Goal: Task Accomplishment & Management: Manage account settings

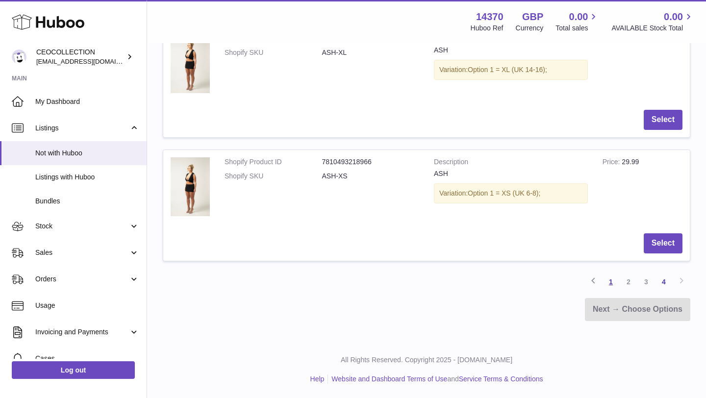
click at [613, 283] on link "1" at bounding box center [611, 282] width 18 height 18
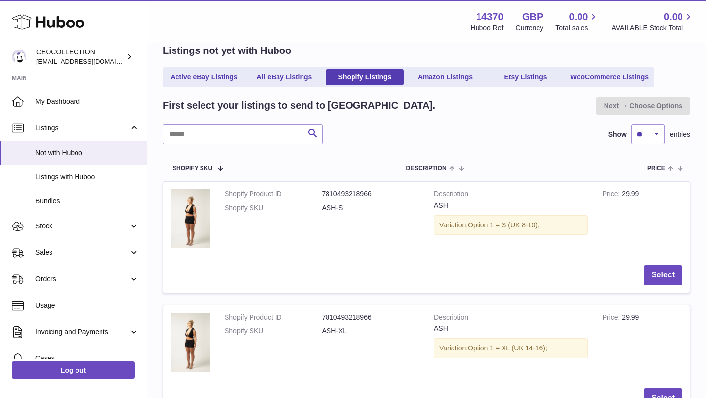
scroll to position [44, 0]
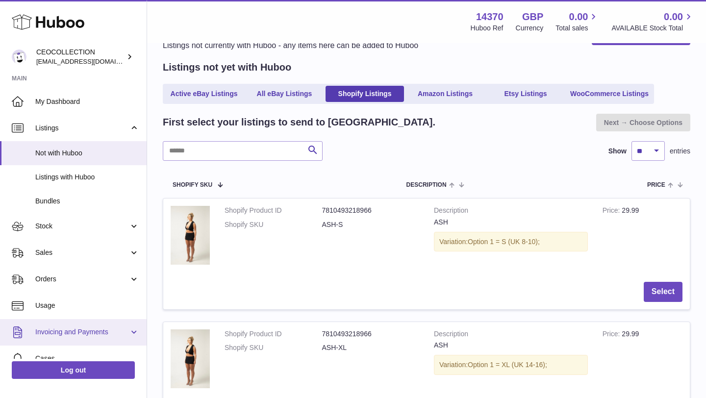
click at [82, 329] on span "Invoicing and Payments" at bounding box center [82, 331] width 94 height 9
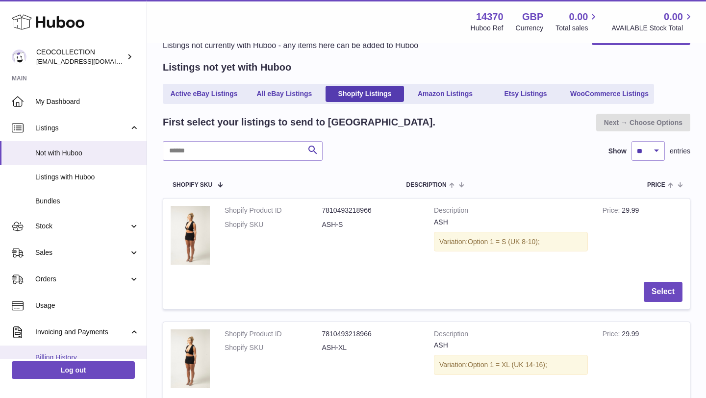
click at [52, 353] on span "Billing History" at bounding box center [87, 357] width 104 height 9
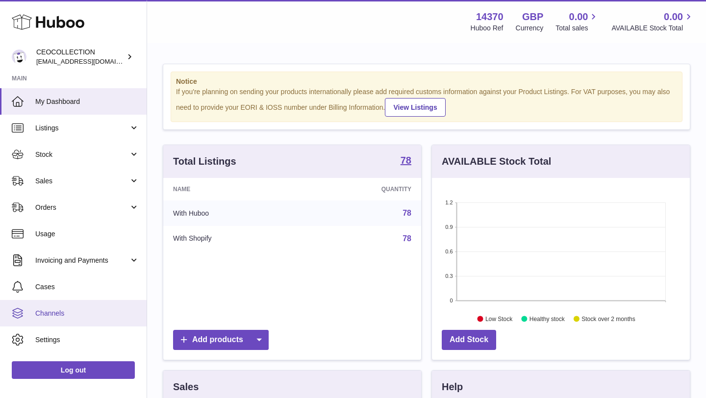
scroll to position [153, 258]
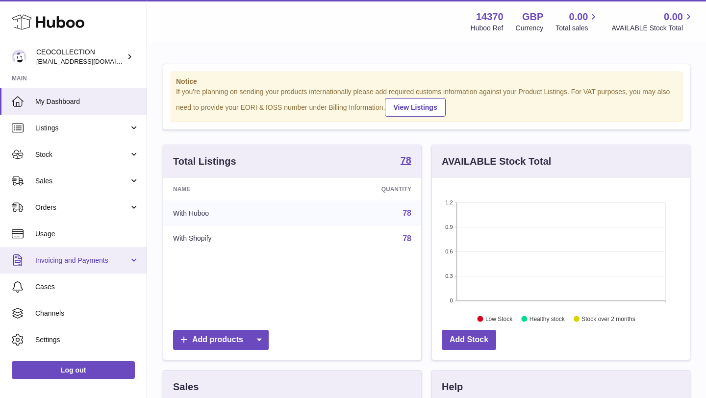
click at [75, 259] on span "Invoicing and Payments" at bounding box center [82, 260] width 94 height 9
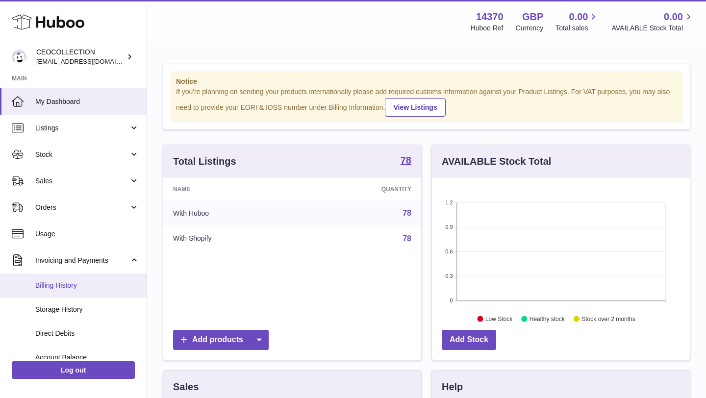
click at [63, 287] on span "Billing History" at bounding box center [87, 285] width 104 height 9
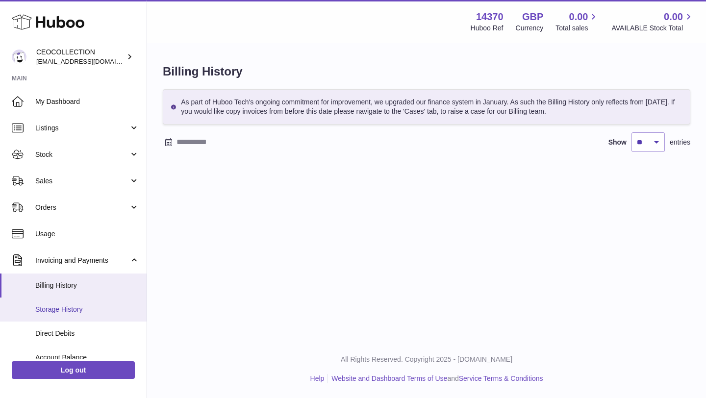
click at [78, 312] on span "Storage History" at bounding box center [87, 309] width 104 height 9
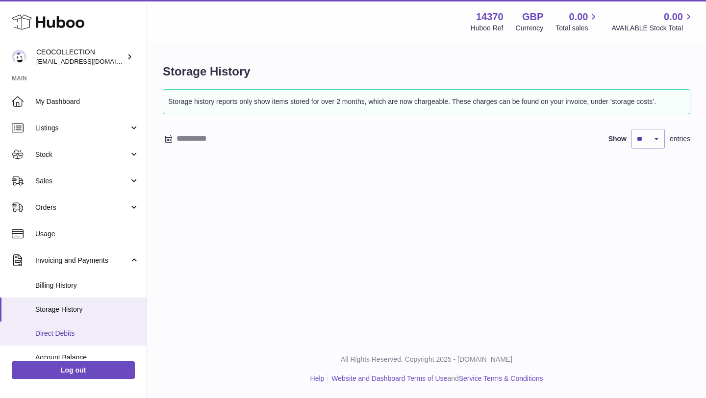
click at [73, 334] on span "Direct Debits" at bounding box center [87, 333] width 104 height 9
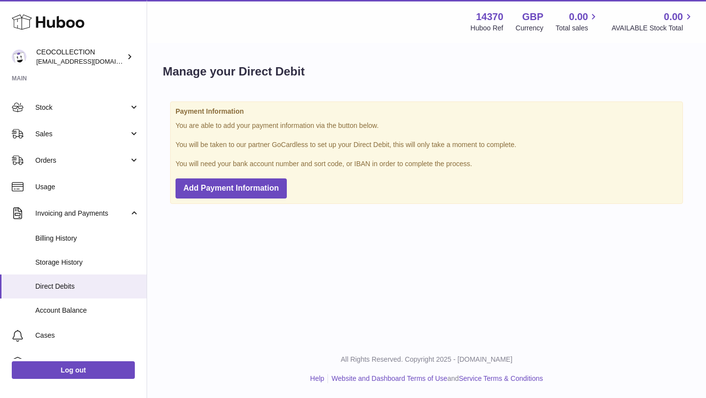
scroll to position [49, 0]
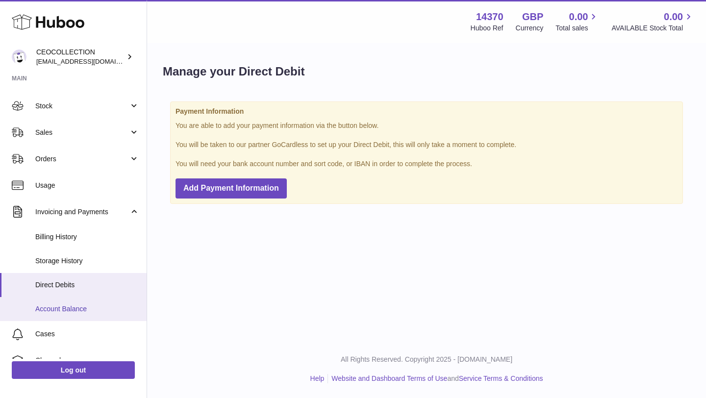
click at [79, 309] on span "Account Balance" at bounding box center [87, 308] width 104 height 9
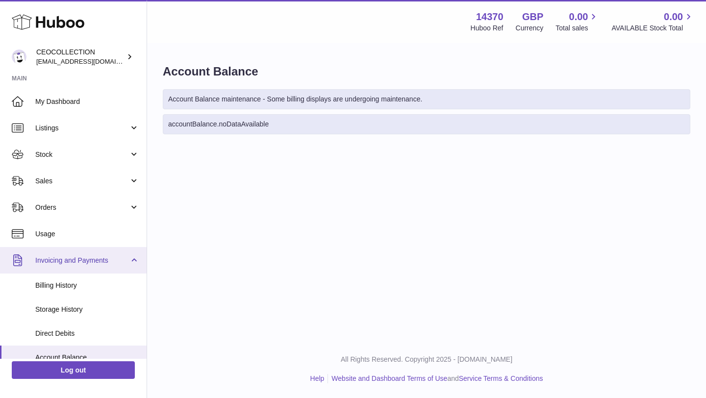
click at [65, 251] on link "Invoicing and Payments" at bounding box center [73, 260] width 147 height 26
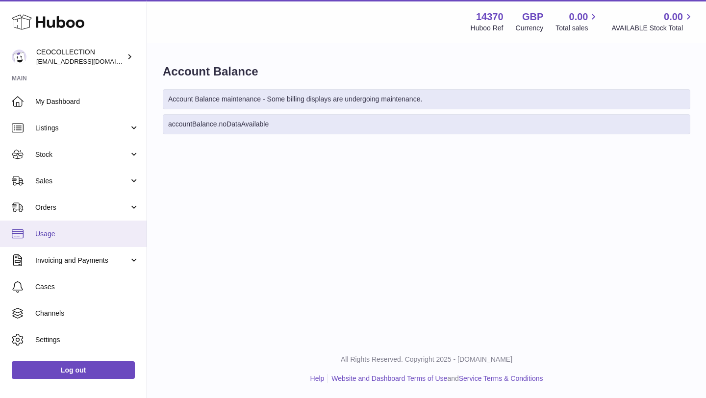
click at [59, 235] on span "Usage" at bounding box center [87, 233] width 104 height 9
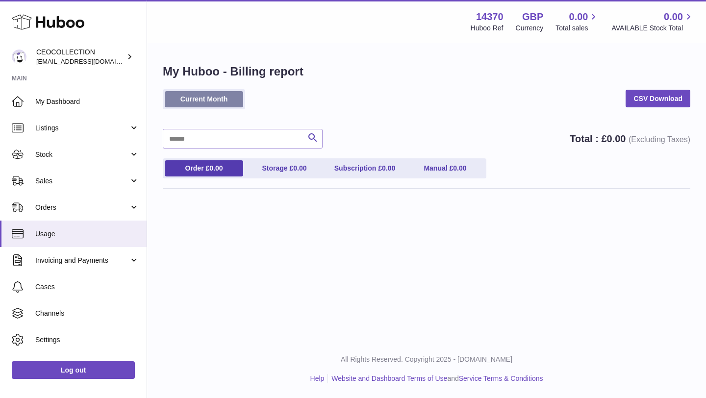
click at [210, 100] on link "Current Month" at bounding box center [204, 99] width 78 height 16
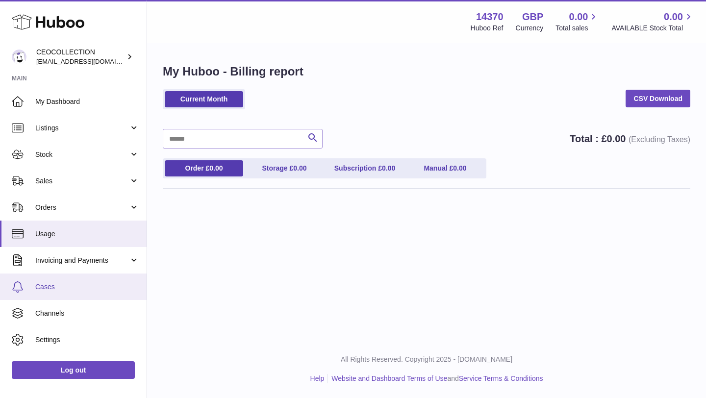
click at [26, 289] on link "Cases" at bounding box center [73, 286] width 147 height 26
